Goal: Task Accomplishment & Management: Manage account settings

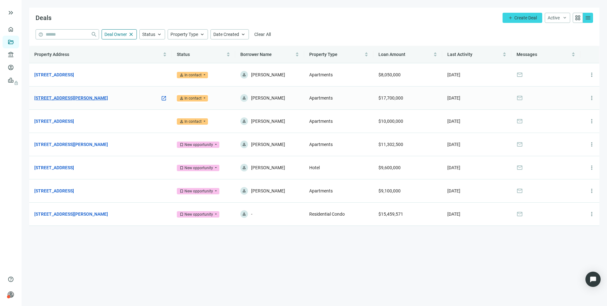
click at [86, 98] on link "[STREET_ADDRESS][PERSON_NAME]" at bounding box center [71, 97] width 74 height 7
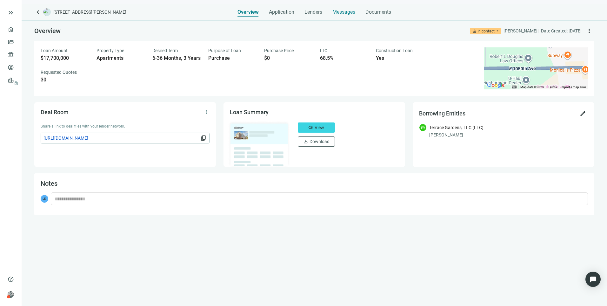
click at [343, 14] on span "Messages" at bounding box center [344, 12] width 23 height 6
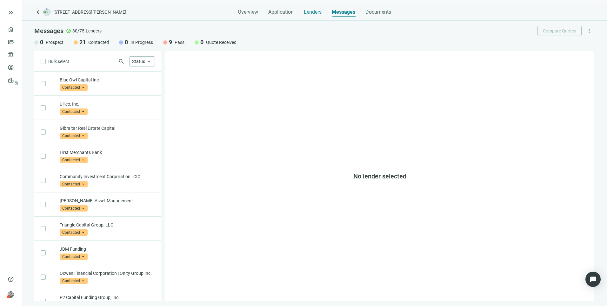
click at [316, 11] on span "Lenders" at bounding box center [313, 12] width 18 height 6
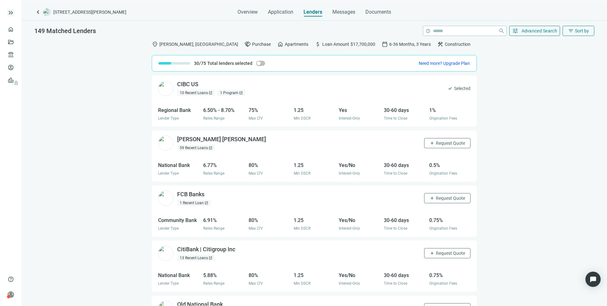
click at [8, 15] on span "keyboard_double_arrow_right" at bounding box center [11, 13] width 8 height 8
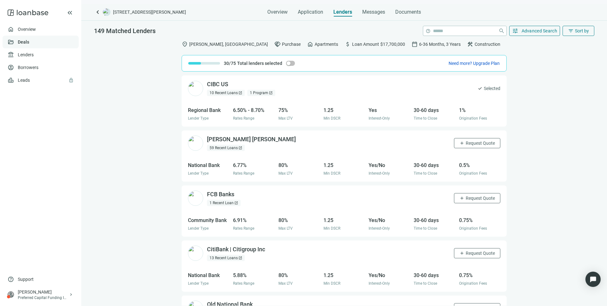
click at [24, 41] on link "Deals" at bounding box center [23, 41] width 11 height 5
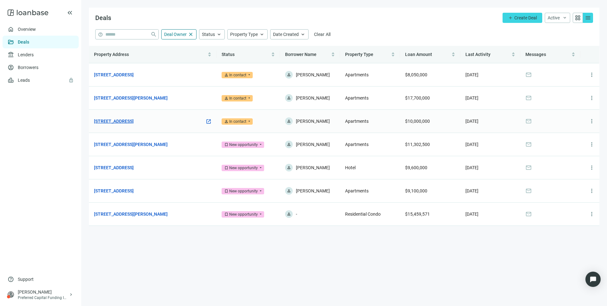
click at [121, 123] on link "[STREET_ADDRESS]" at bounding box center [114, 121] width 40 height 7
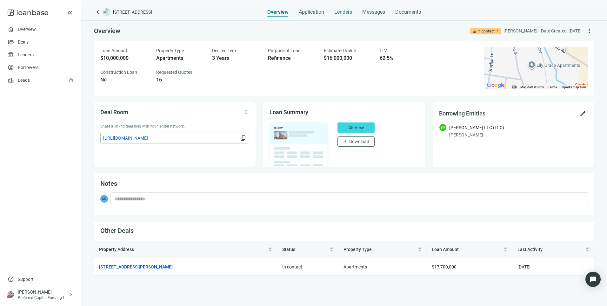
click at [340, 14] on span "Lenders" at bounding box center [343, 12] width 18 height 6
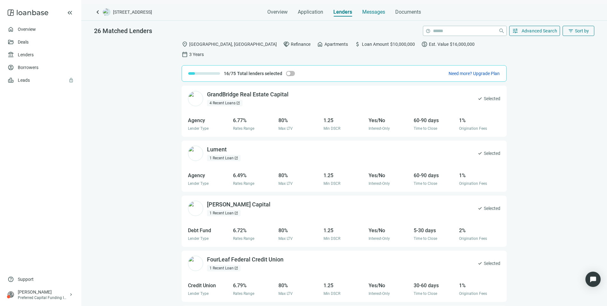
click at [367, 12] on span "Messages" at bounding box center [373, 12] width 23 height 6
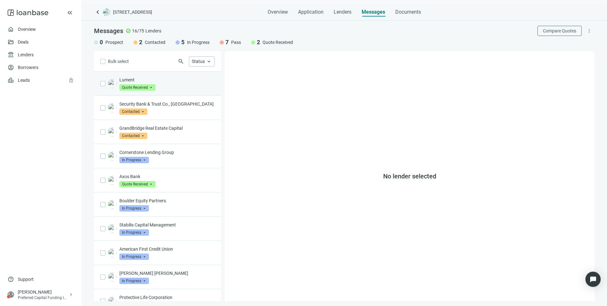
click at [167, 86] on div "Lument Quote Received arrow_drop_down" at bounding box center [166, 84] width 95 height 14
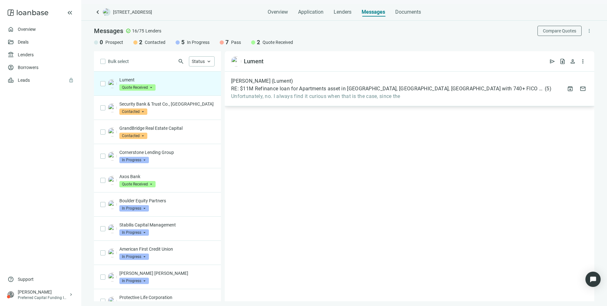
click at [306, 97] on span "Unfortunately, no. I always find it curious when that is the case, since the" at bounding box center [391, 96] width 320 height 6
